Goal: Task Accomplishment & Management: Complete application form

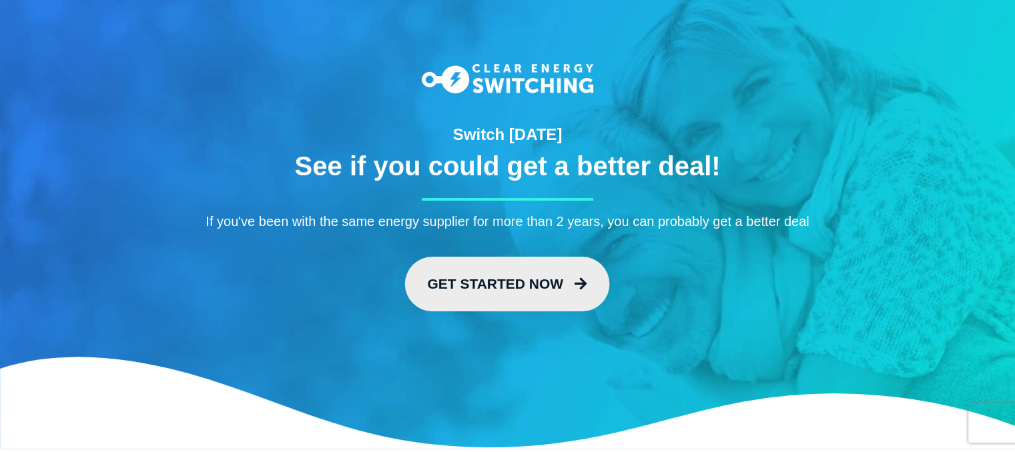
click at [466, 266] on link "Get Started Now" at bounding box center [507, 284] width 205 height 55
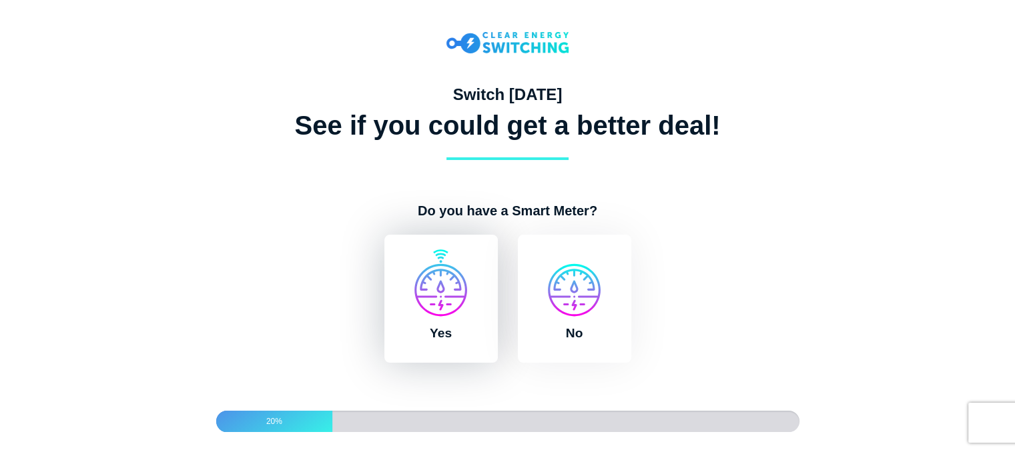
click at [465, 326] on label "Yes" at bounding box center [440, 299] width 113 height 128
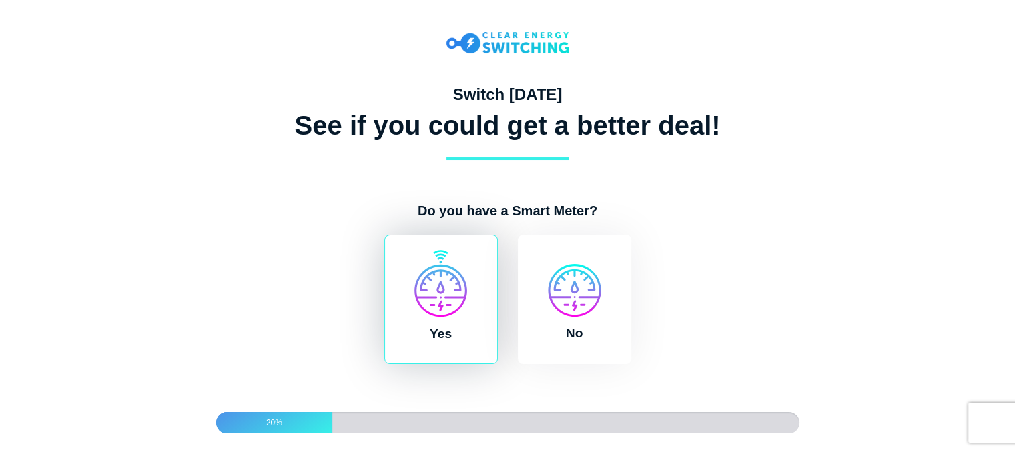
click at [385, 248] on input "Yes" at bounding box center [379, 241] width 11 height 13
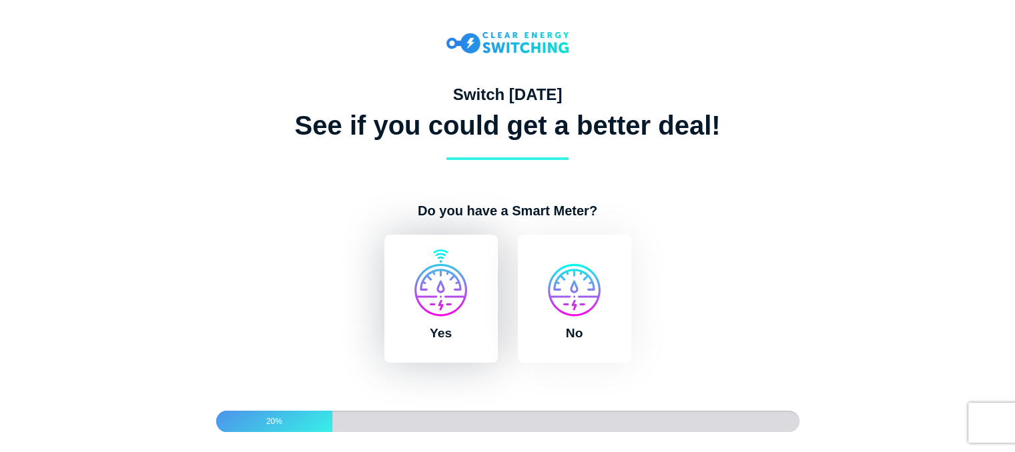
radio input "true"
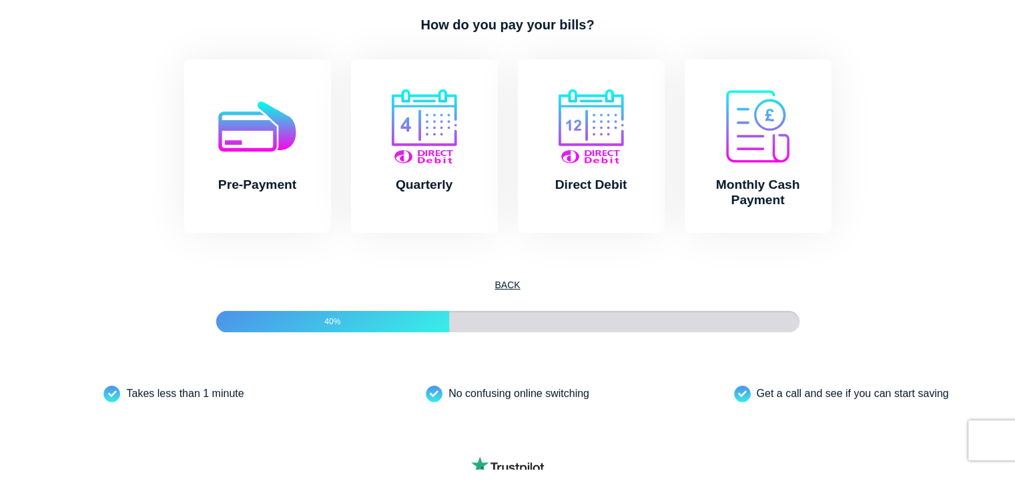
scroll to position [208, 0]
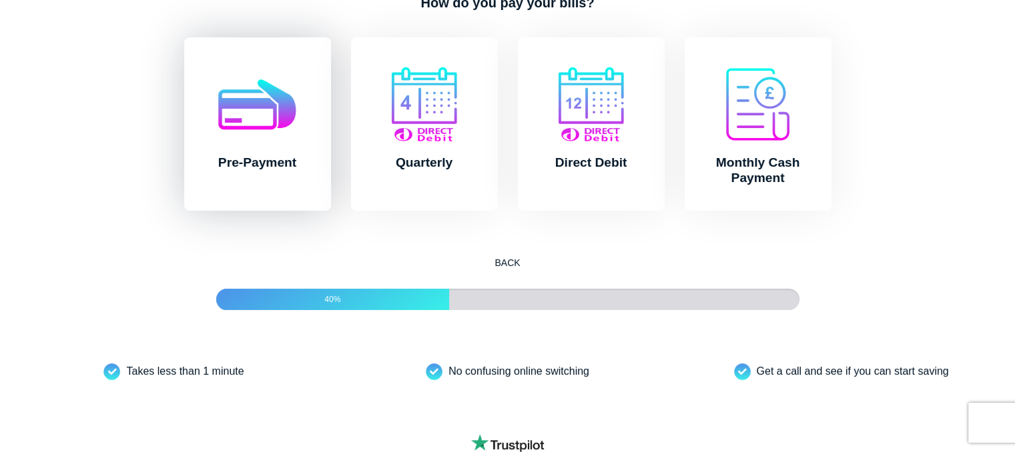
click at [294, 125] on label "Pre-Payment" at bounding box center [257, 123] width 147 height 173
click at [185, 51] on input "Pre-Payment" at bounding box center [179, 43] width 11 height 13
radio input "true"
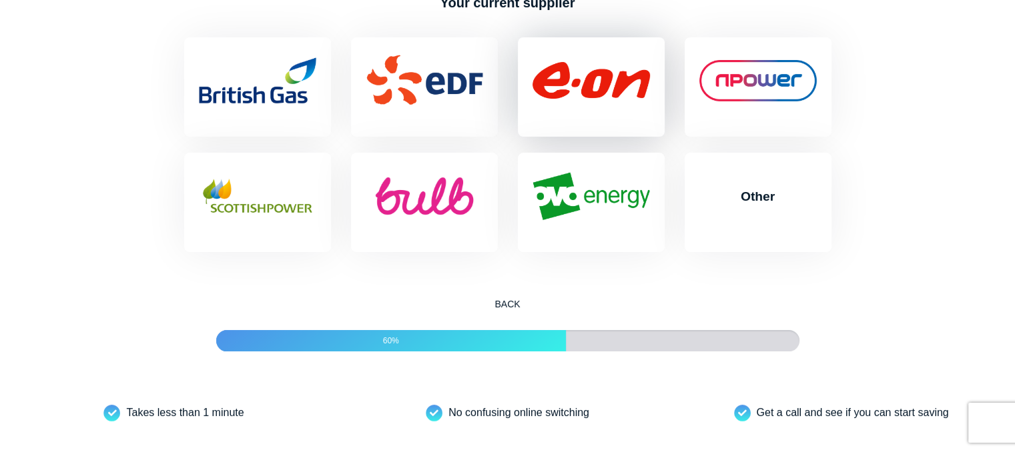
click at [565, 113] on label "EON" at bounding box center [591, 86] width 147 height 99
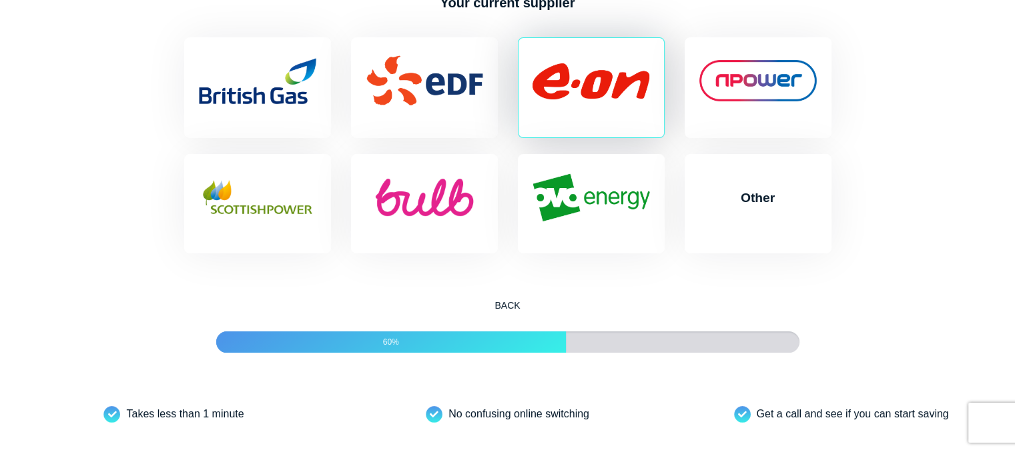
click at [518, 51] on input "EON" at bounding box center [513, 43] width 11 height 13
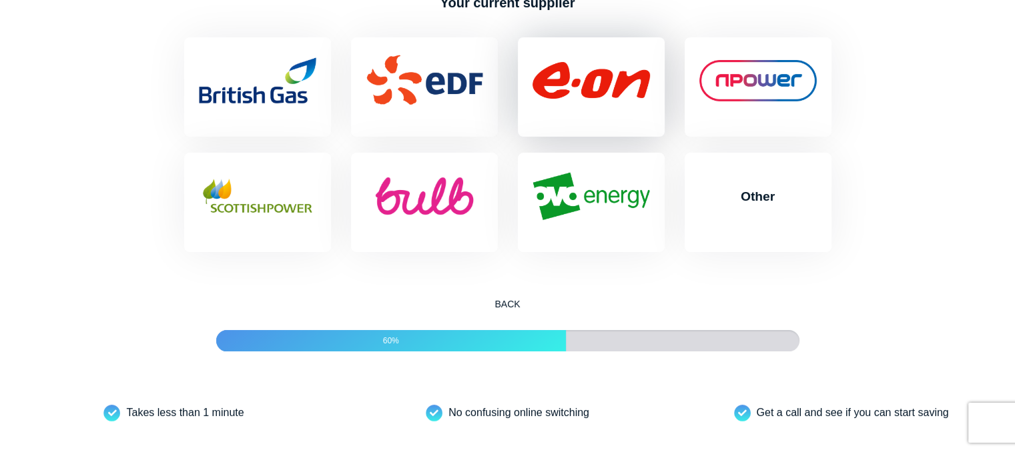
radio input "true"
